Goal: Information Seeking & Learning: Learn about a topic

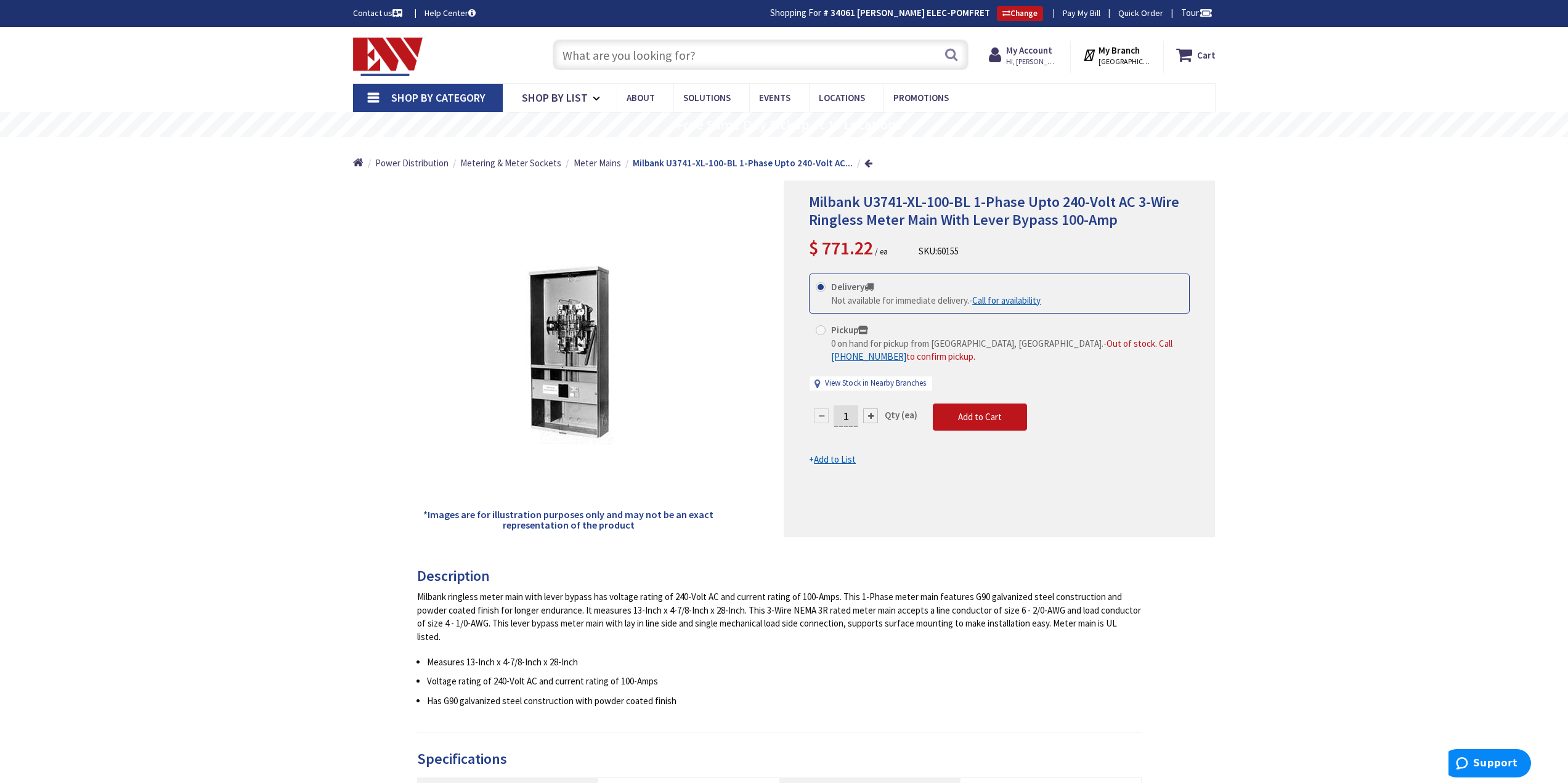
drag, startPoint x: 700, startPoint y: 35, endPoint x: 698, endPoint y: 43, distance: 8.2
click at [700, 35] on div "Search" at bounding box center [757, 54] width 422 height 40
click at [700, 58] on input "text" at bounding box center [760, 55] width 416 height 31
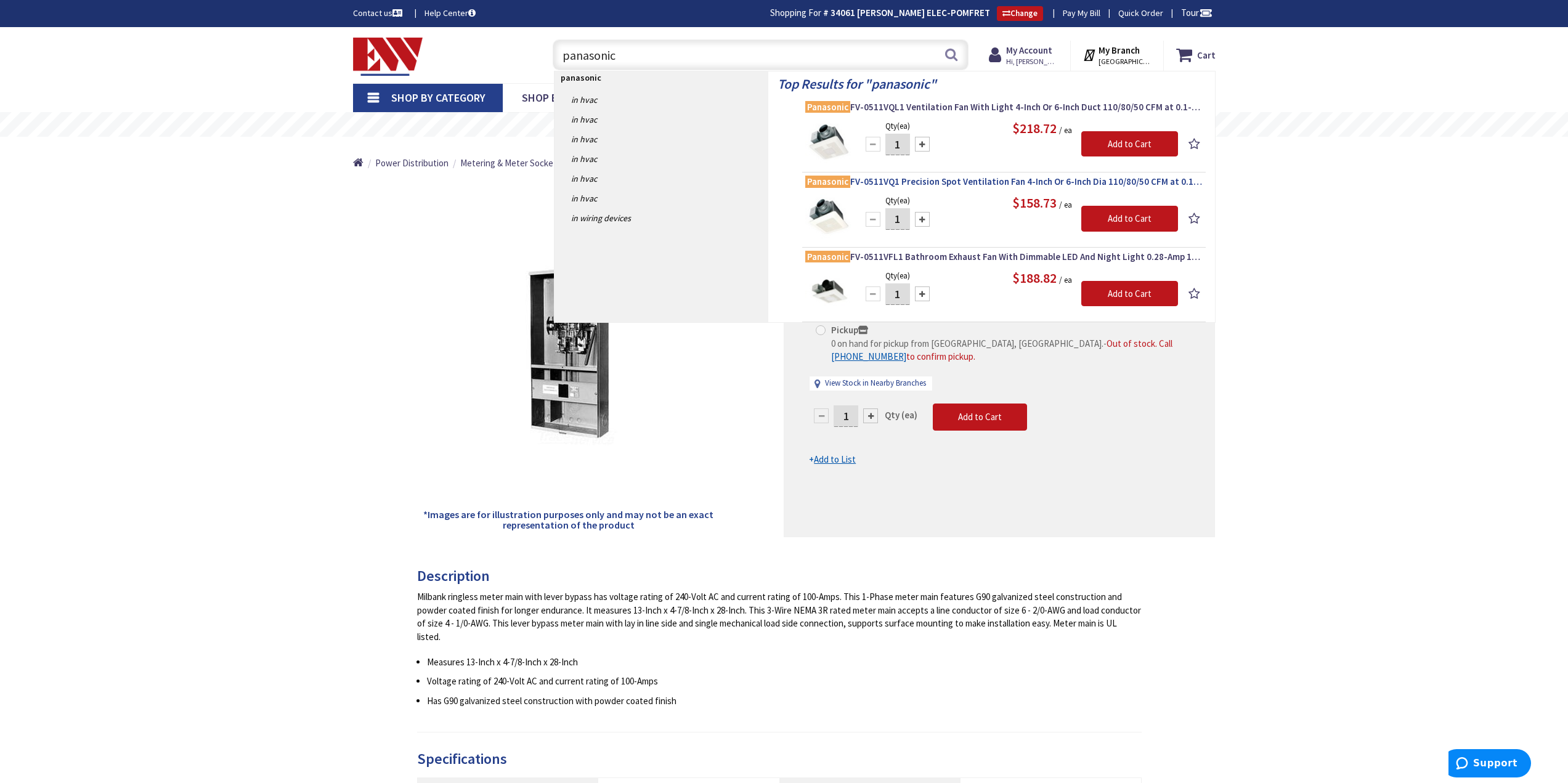
type input "panasonic"
click at [909, 184] on span "Panasonic FV-0511VQ1 Precision Spot Ventilation Fan 4-Inch Or 6-Inch Dia 110/80…" at bounding box center [1004, 182] width 397 height 13
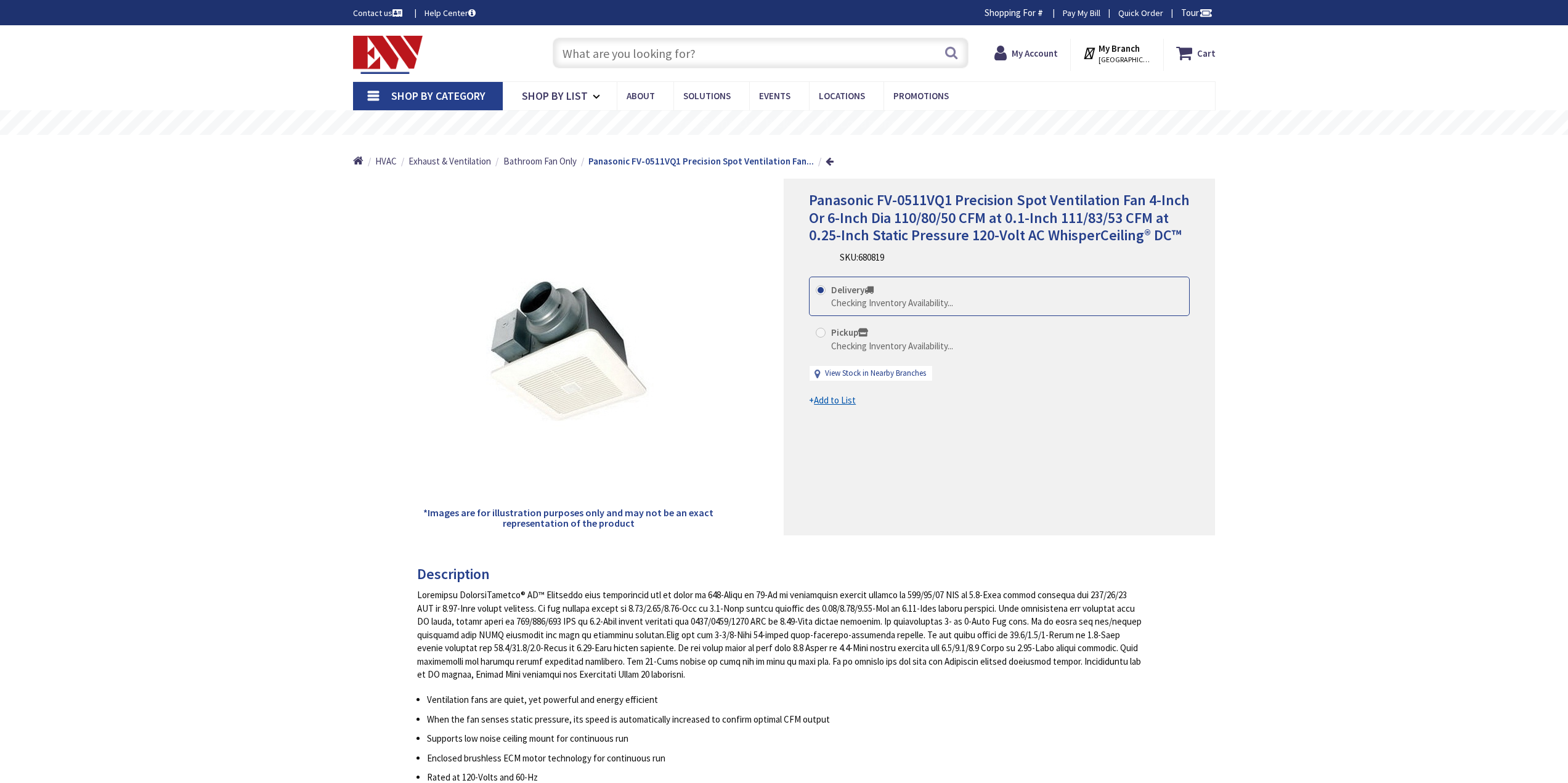
type input "[PERSON_NAME][GEOGRAPHIC_DATA], [GEOGRAPHIC_DATA]"
